Goal: Information Seeking & Learning: Check status

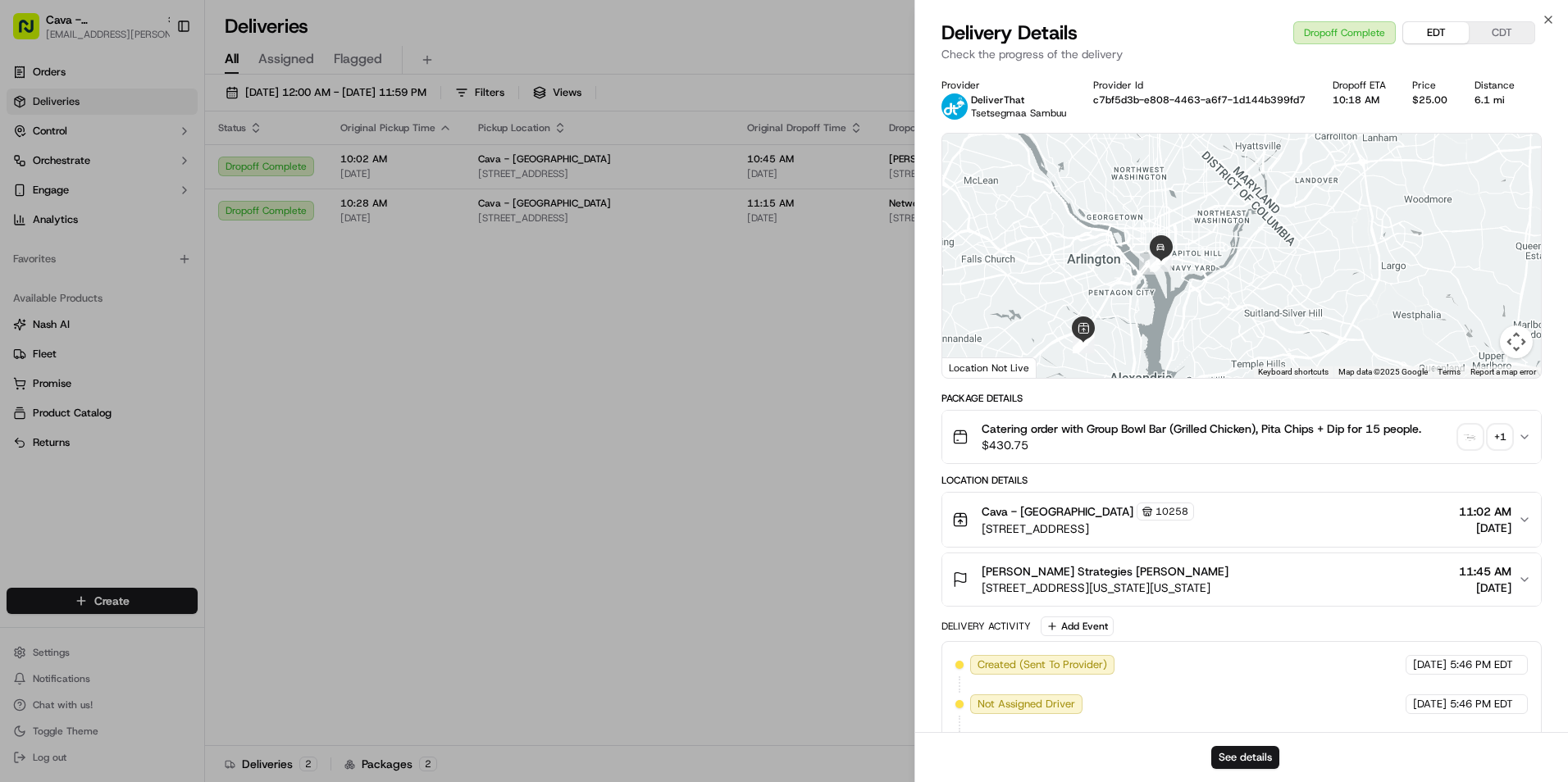
scroll to position [1230, 0]
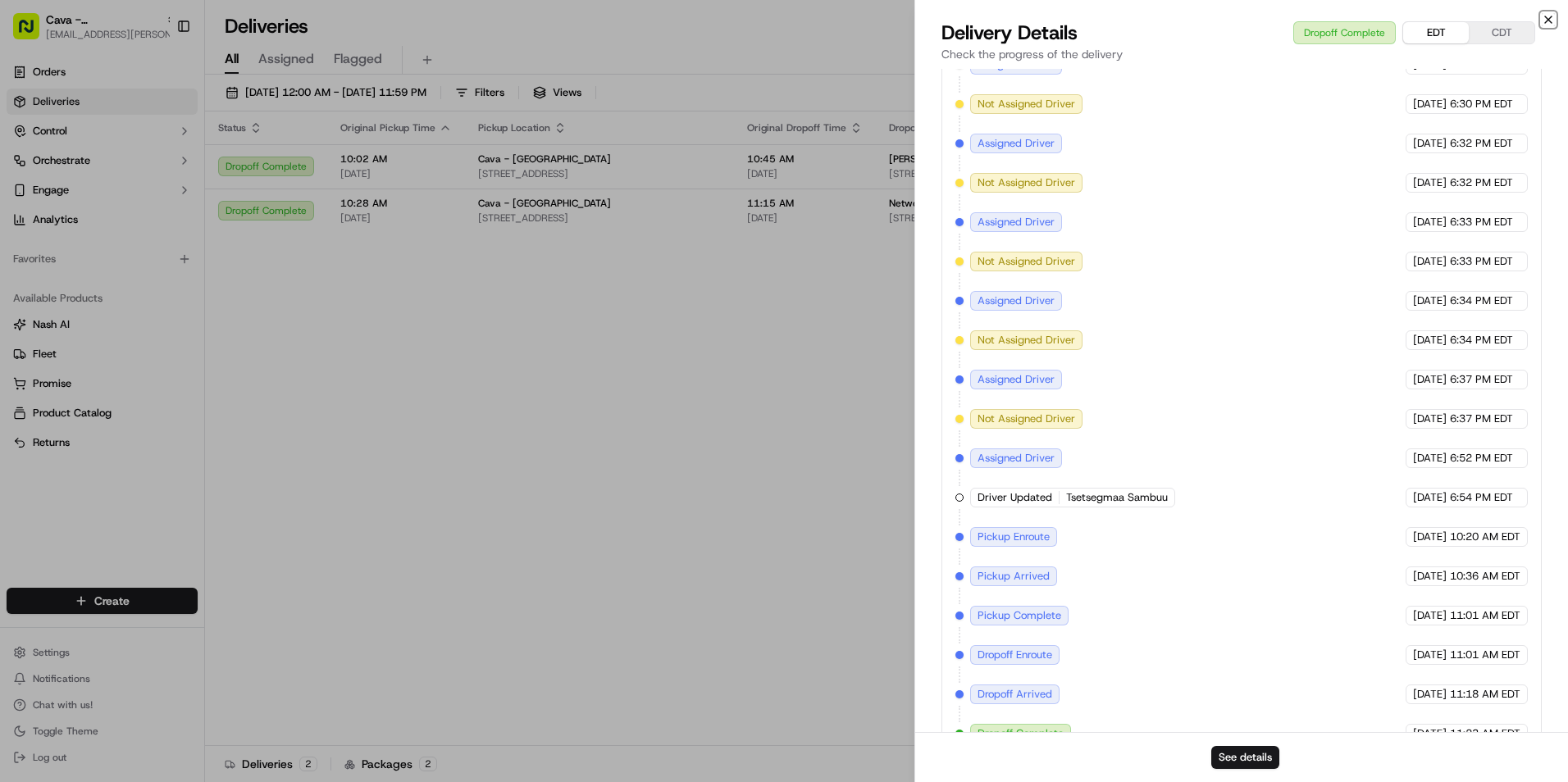
click at [1546, 16] on icon "button" at bounding box center [1548, 19] width 6 height 6
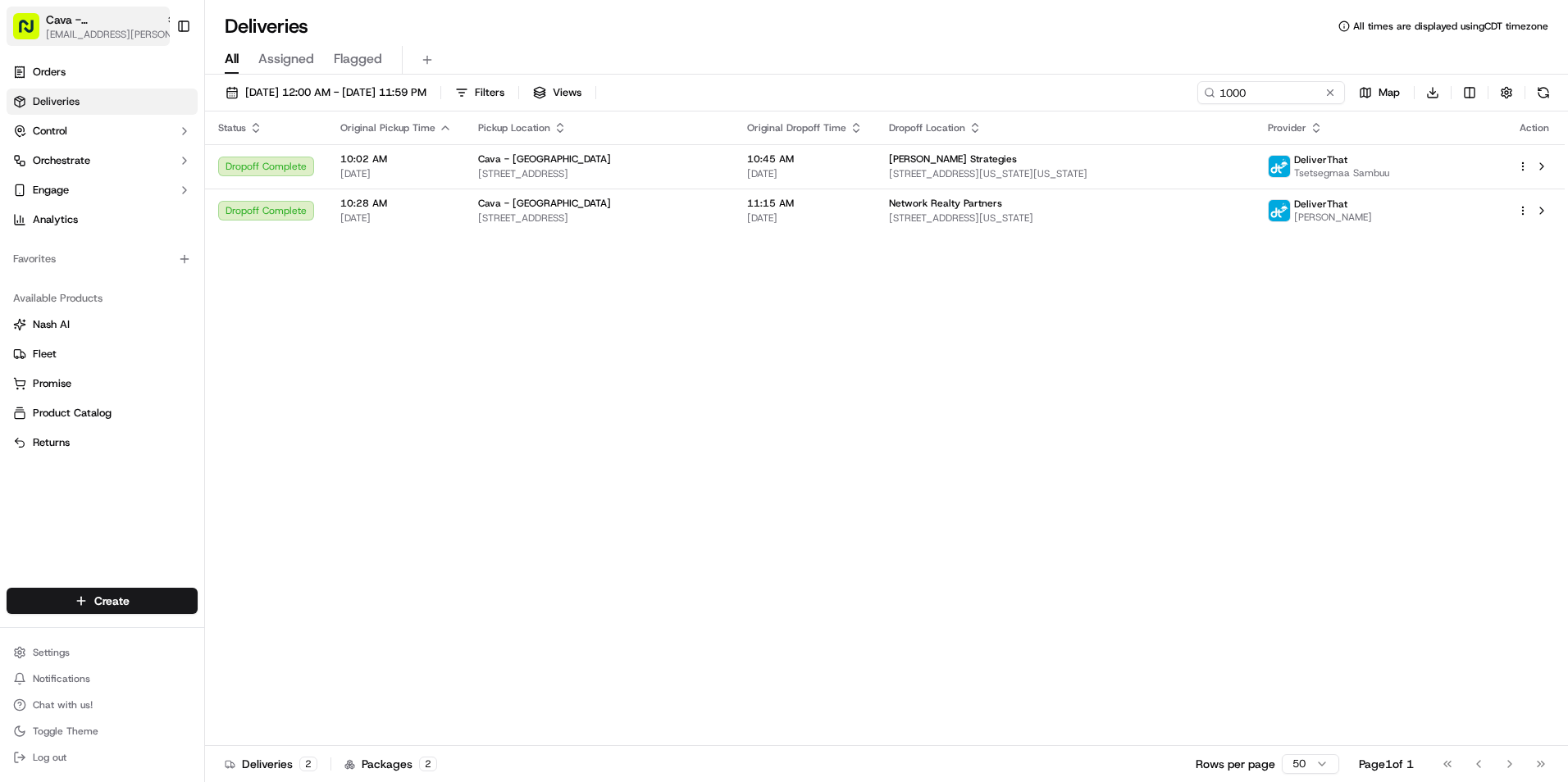
click at [64, 25] on span "Cava - [GEOGRAPHIC_DATA]" at bounding box center [102, 20] width 113 height 16
type input "san"
click at [287, 86] on span "Cava - [PERSON_NAME][GEOGRAPHIC_DATA]" at bounding box center [308, 85] width 201 height 14
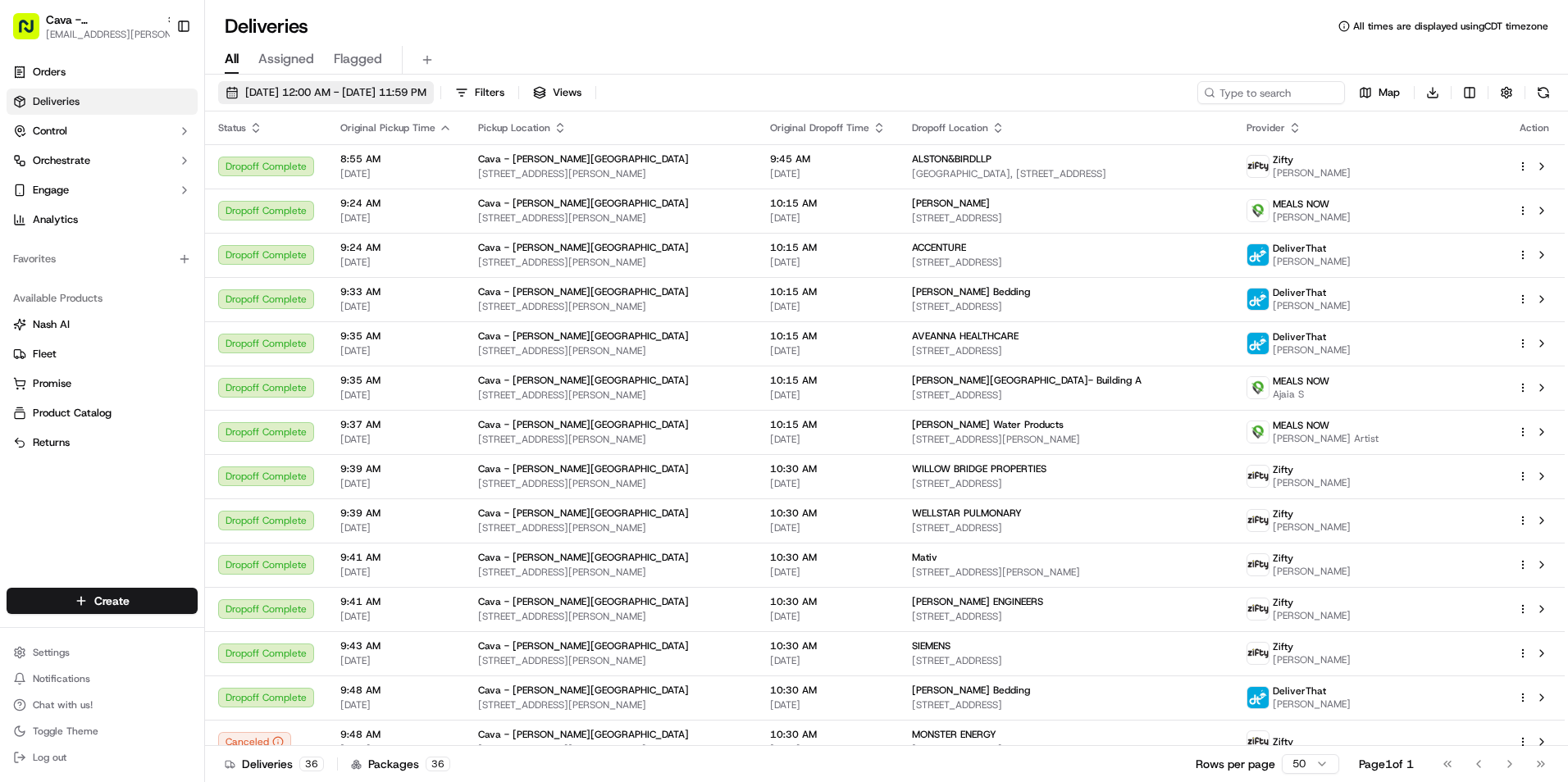
click at [316, 89] on span "[DATE] 12:00 AM - [DATE] 11:59 PM" at bounding box center [336, 93] width 182 height 14
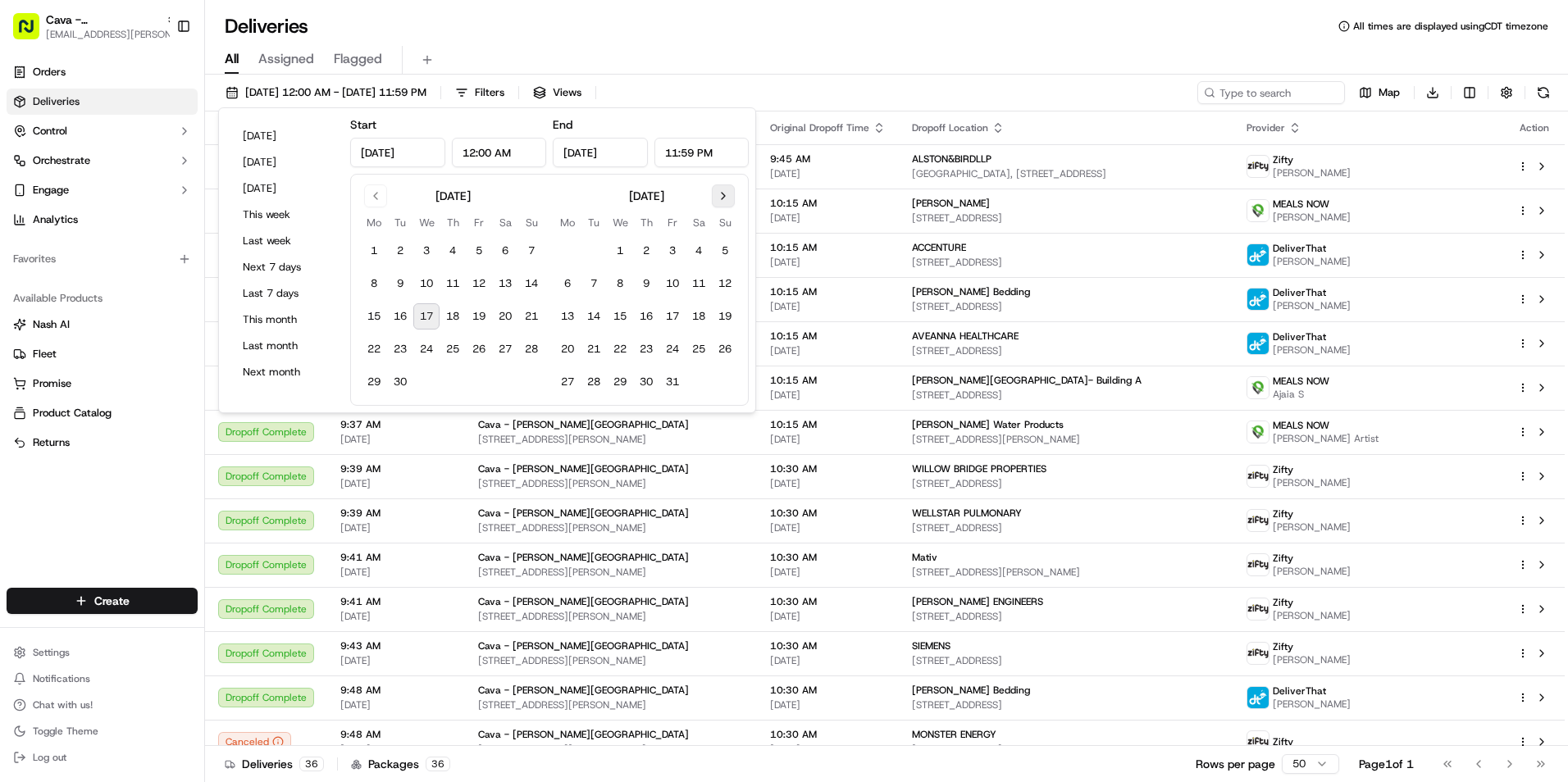
click at [722, 191] on button "Go to next month" at bounding box center [724, 196] width 23 height 23
click at [376, 196] on button "Go to previous month" at bounding box center [376, 196] width 23 height 23
click at [424, 319] on button "17" at bounding box center [426, 316] width 26 height 26
type input "[DATE]"
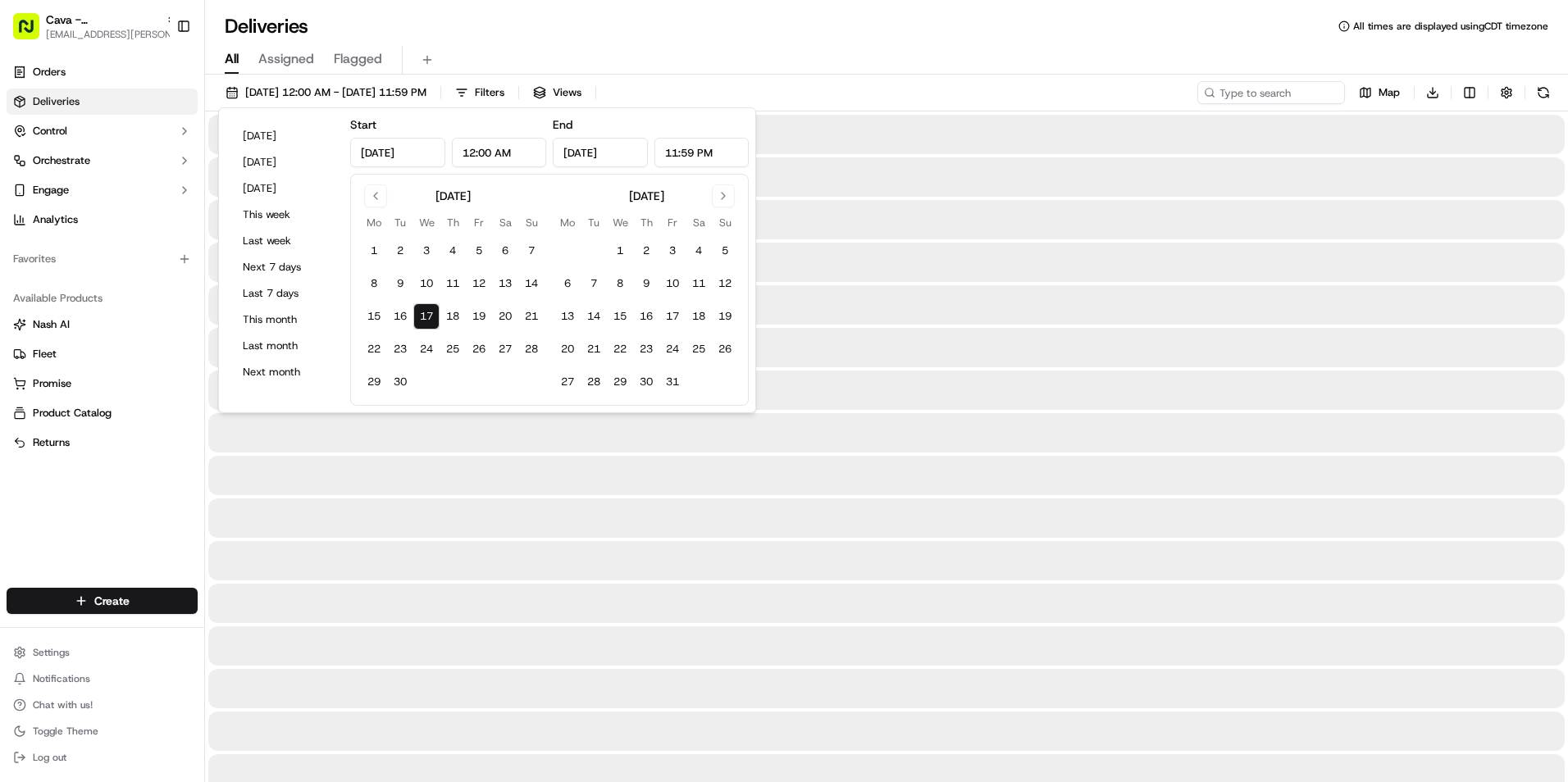
click at [818, 37] on div "Deliveries All times are displayed using CDT timezone" at bounding box center [886, 26] width 1363 height 26
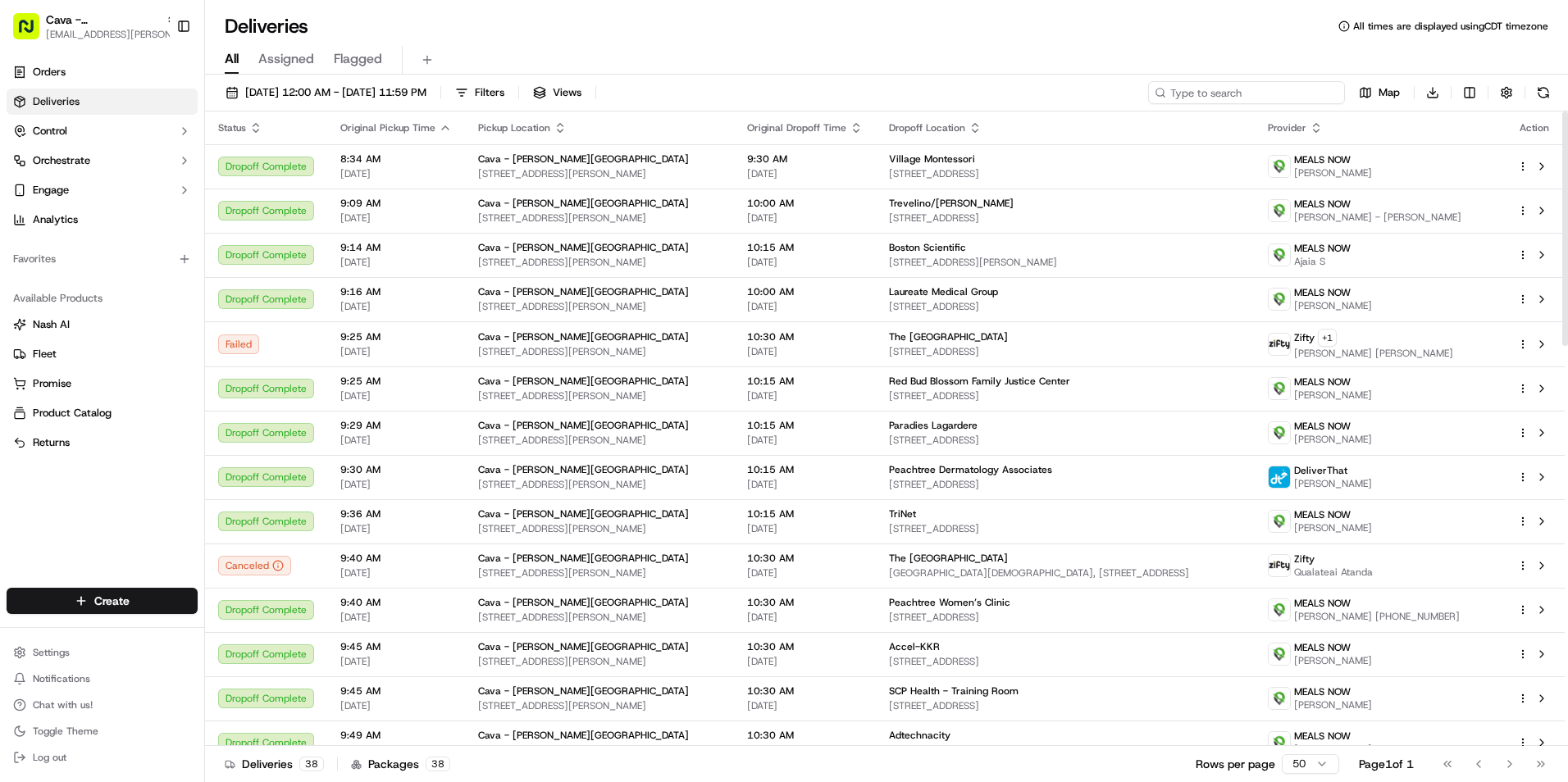
click at [1229, 99] on input at bounding box center [1246, 93] width 197 height 23
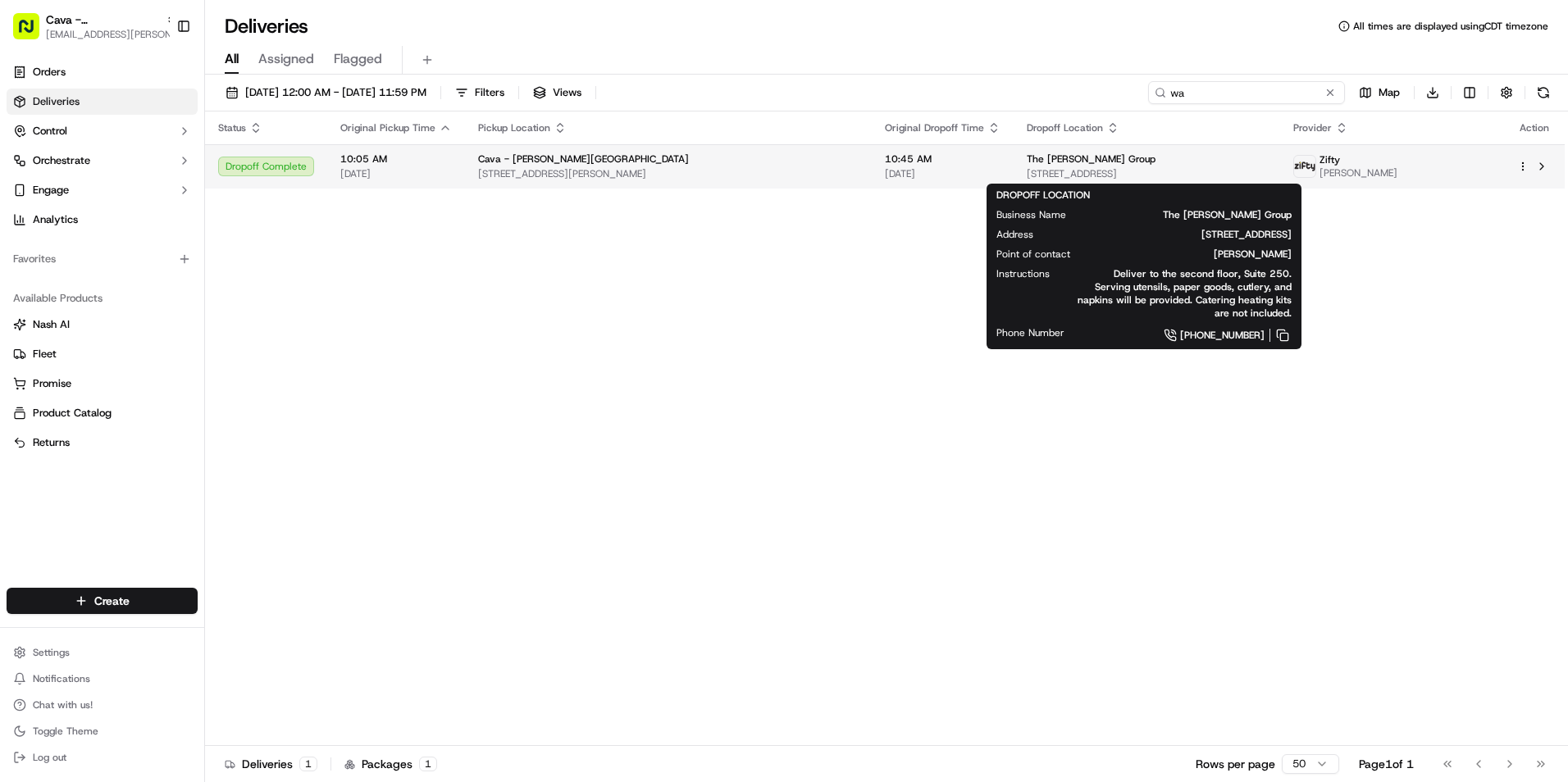
type input "w"
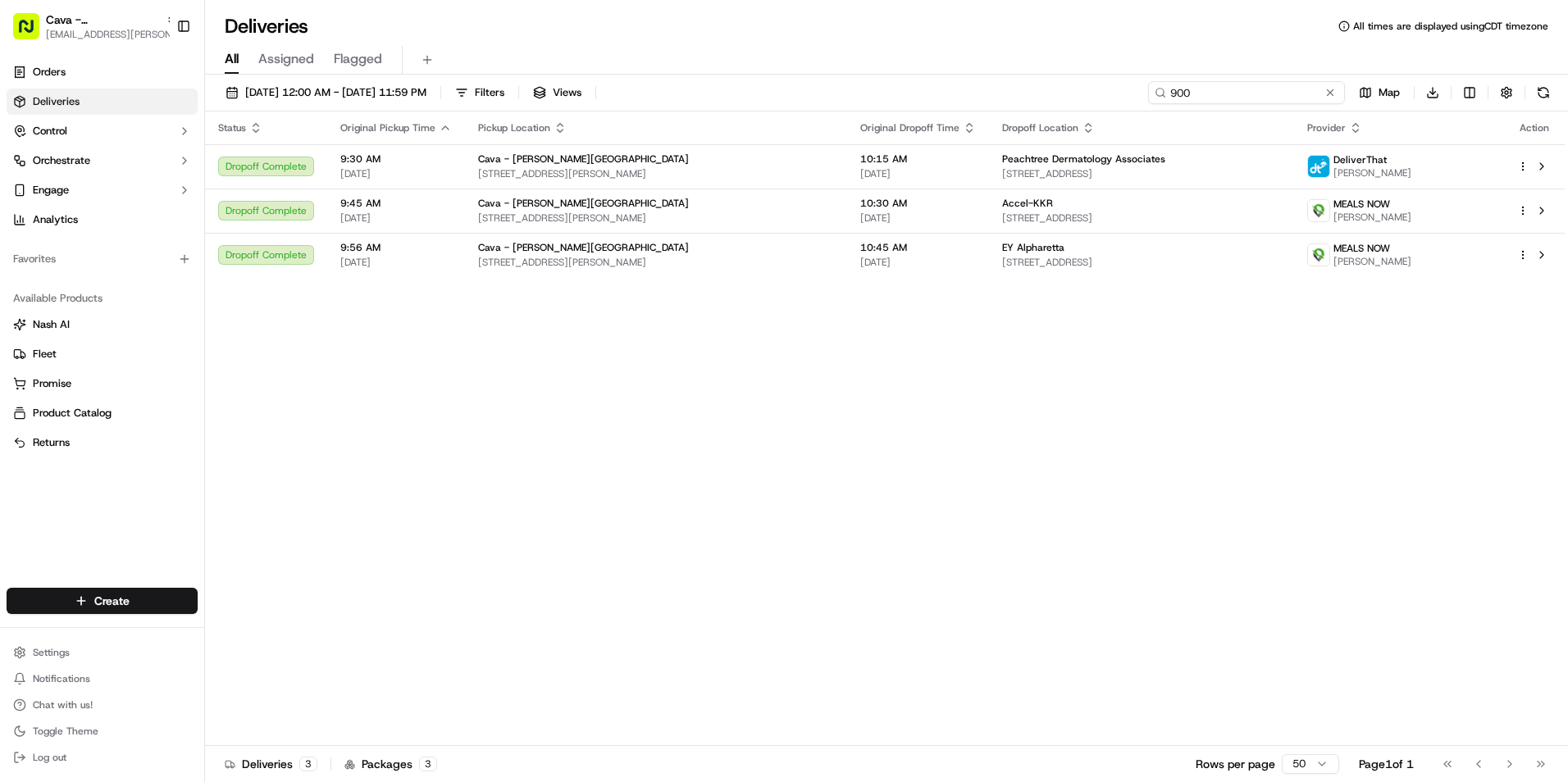
type input "900"
click at [1332, 93] on button at bounding box center [1331, 93] width 16 height 16
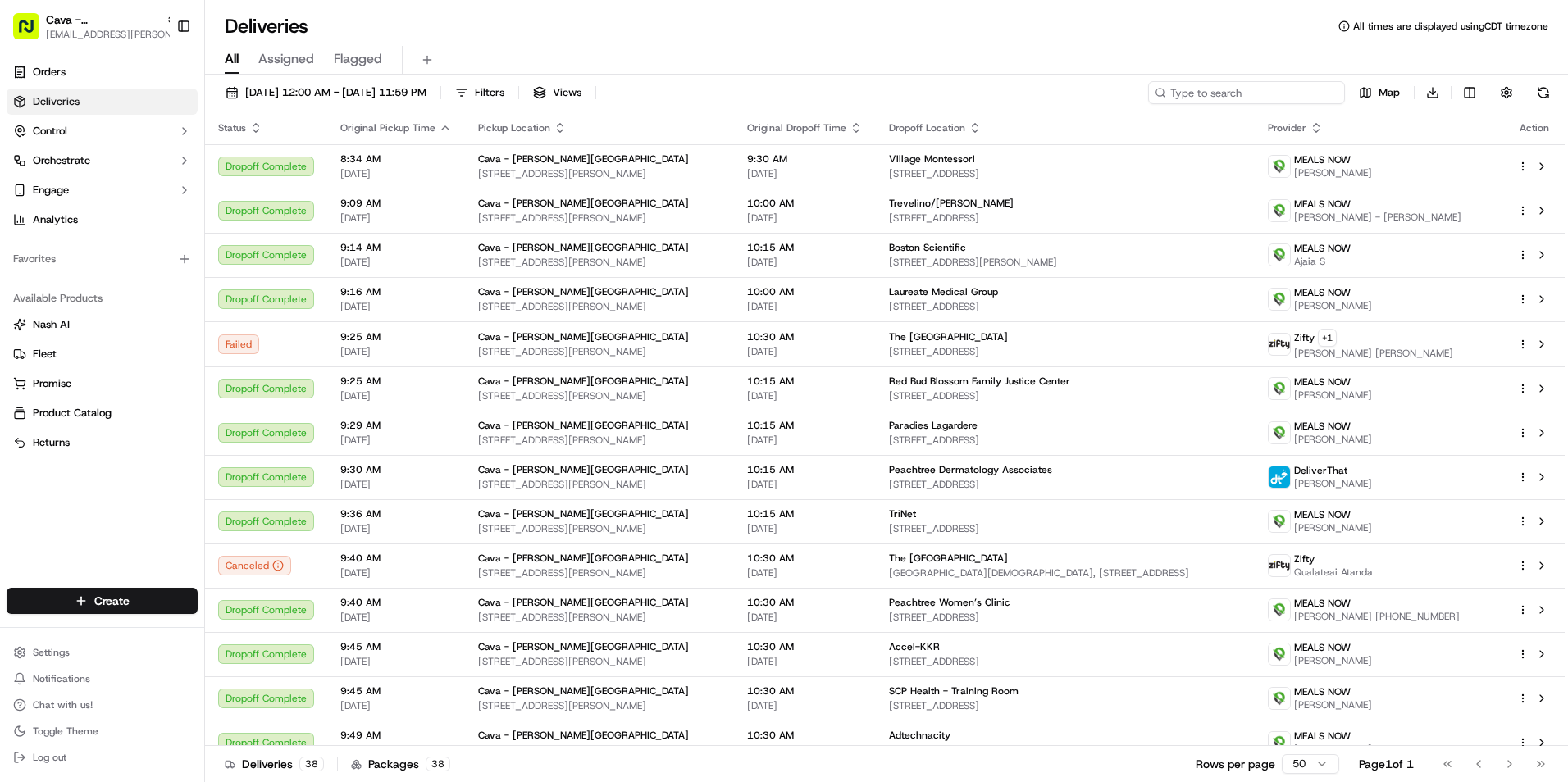
click at [1279, 93] on input at bounding box center [1246, 93] width 197 height 23
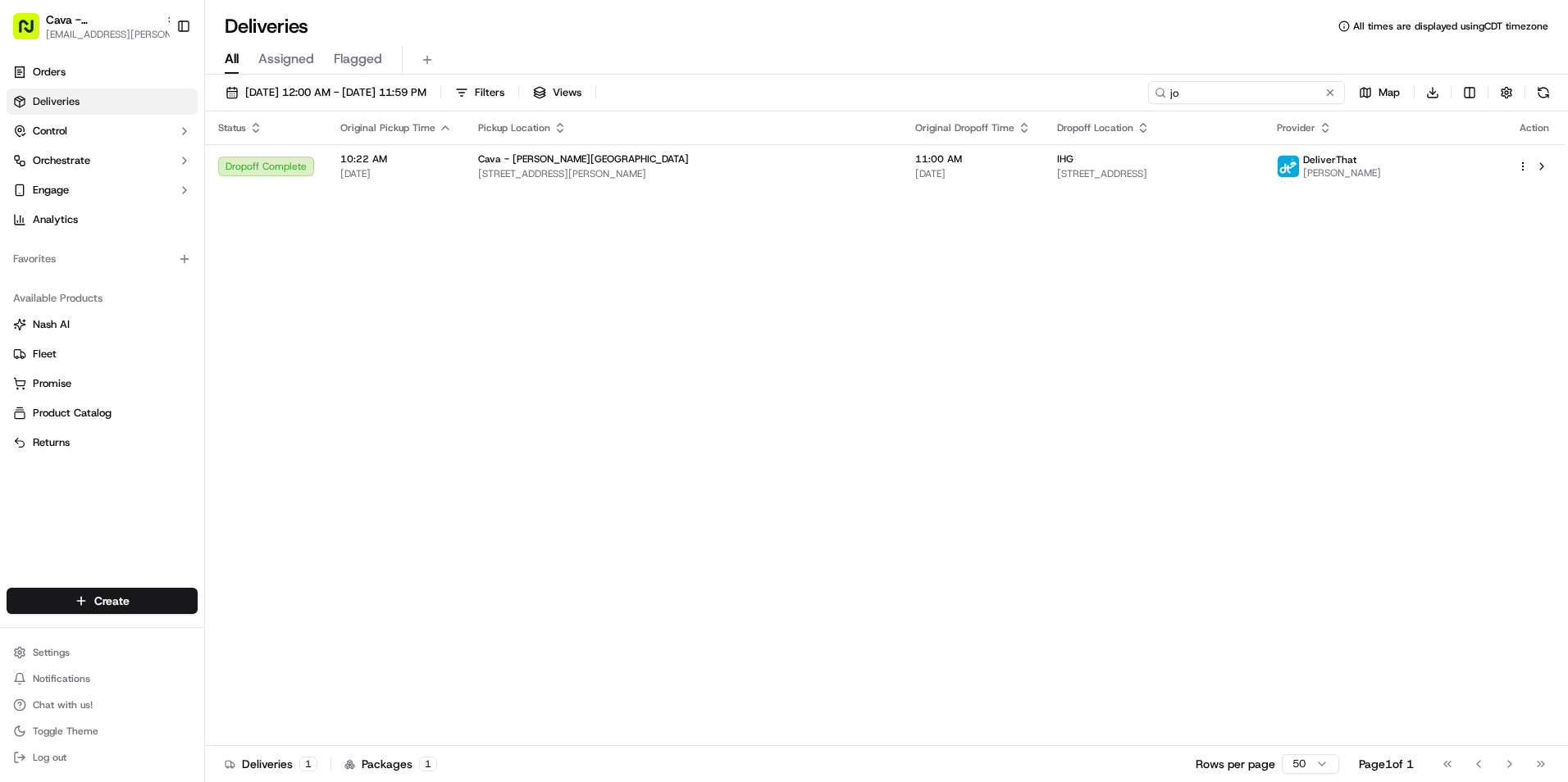
type input "j"
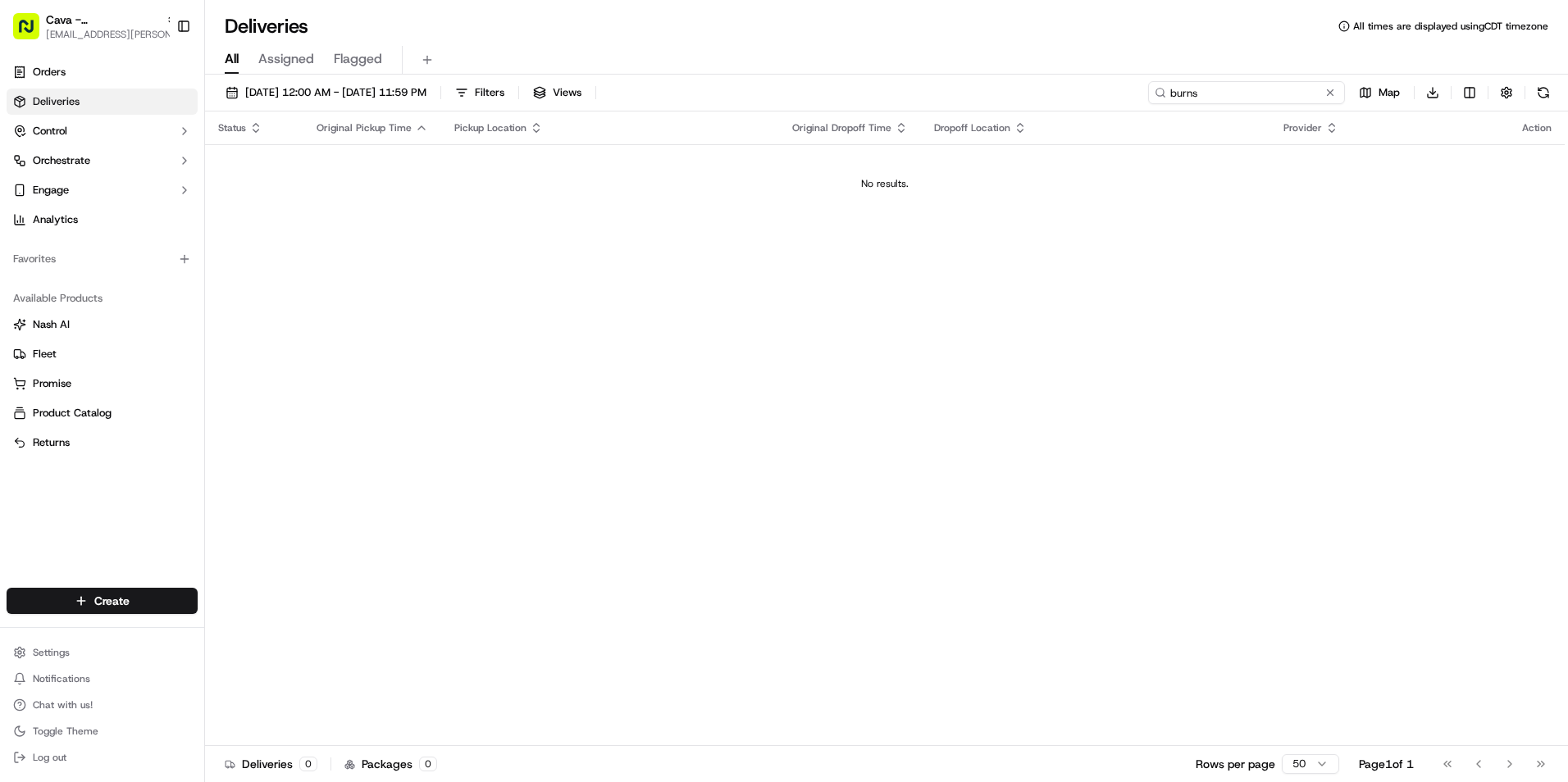
type input "burns"
click at [1332, 95] on button at bounding box center [1331, 93] width 16 height 16
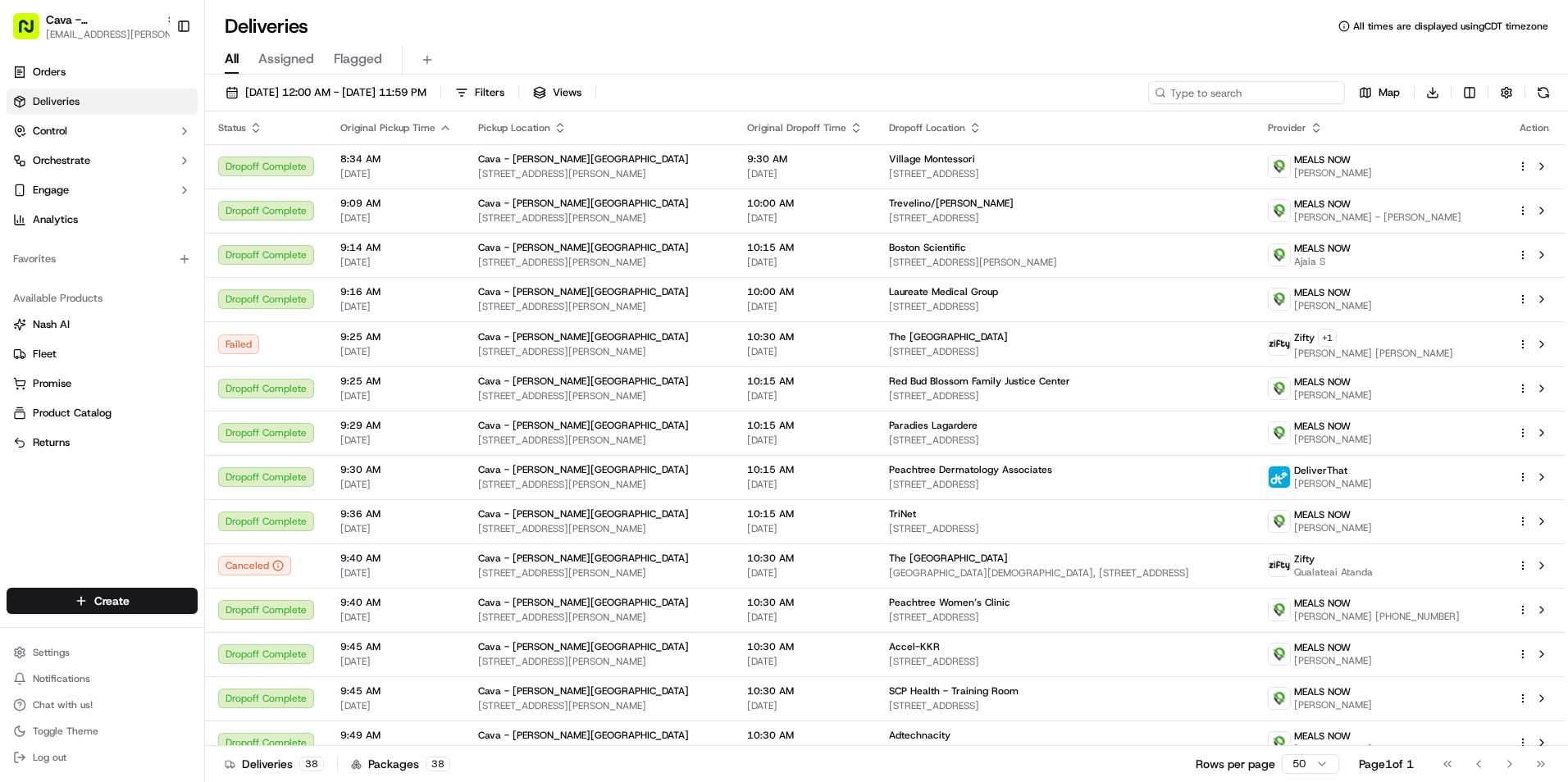
click at [1279, 88] on input at bounding box center [1246, 93] width 197 height 23
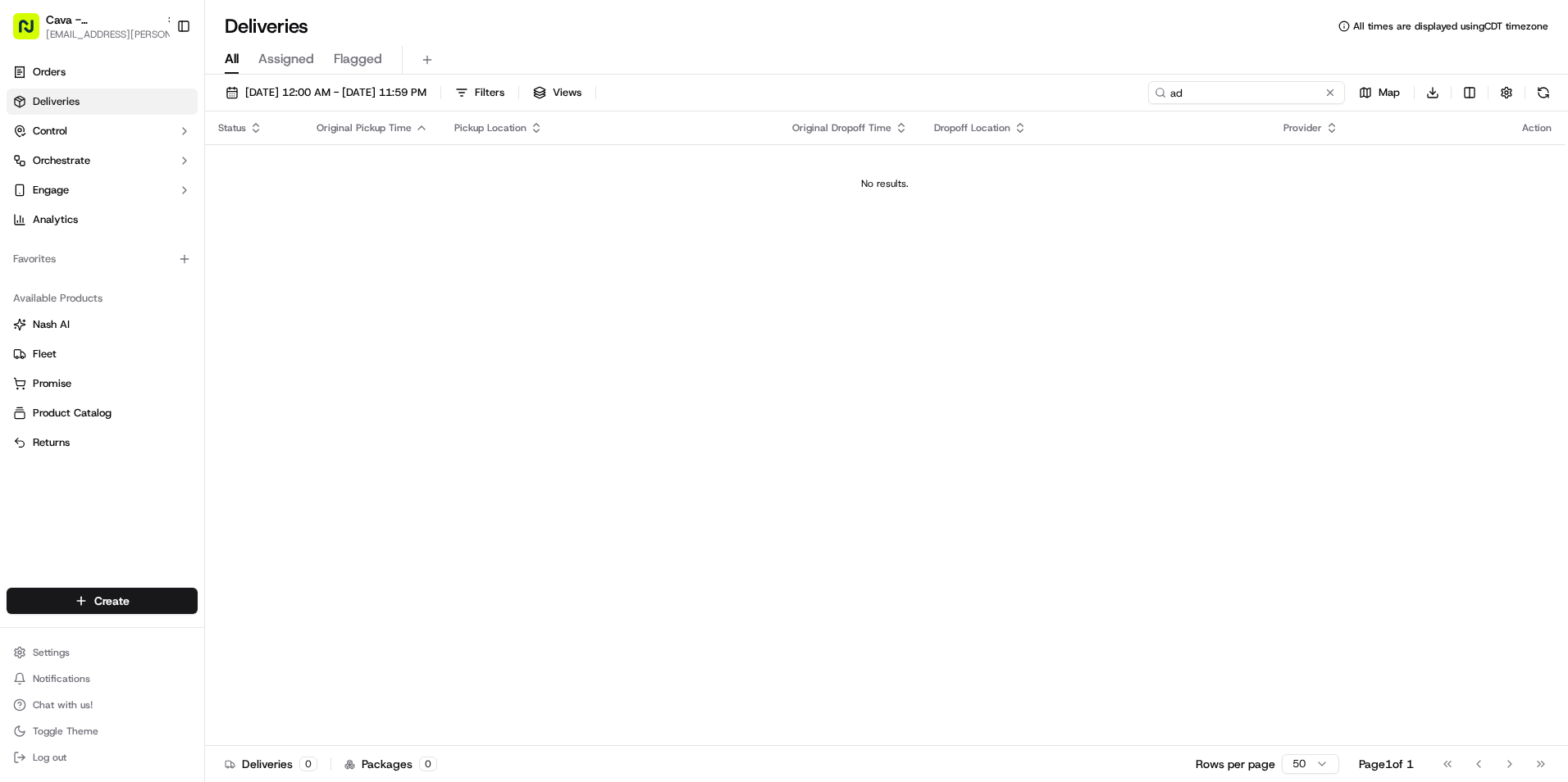
type input "a"
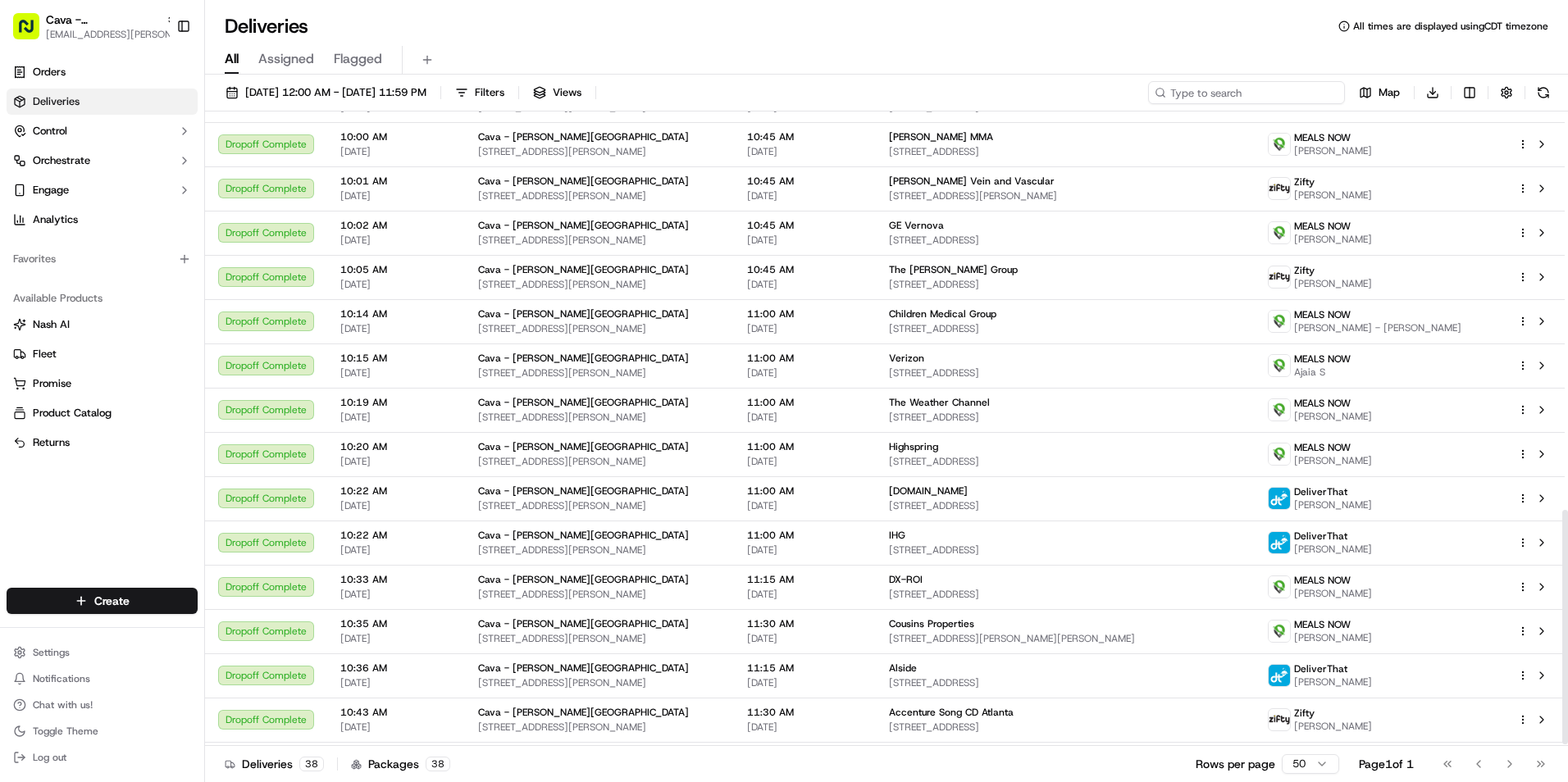
scroll to position [1081, 0]
